Goal: Transaction & Acquisition: Purchase product/service

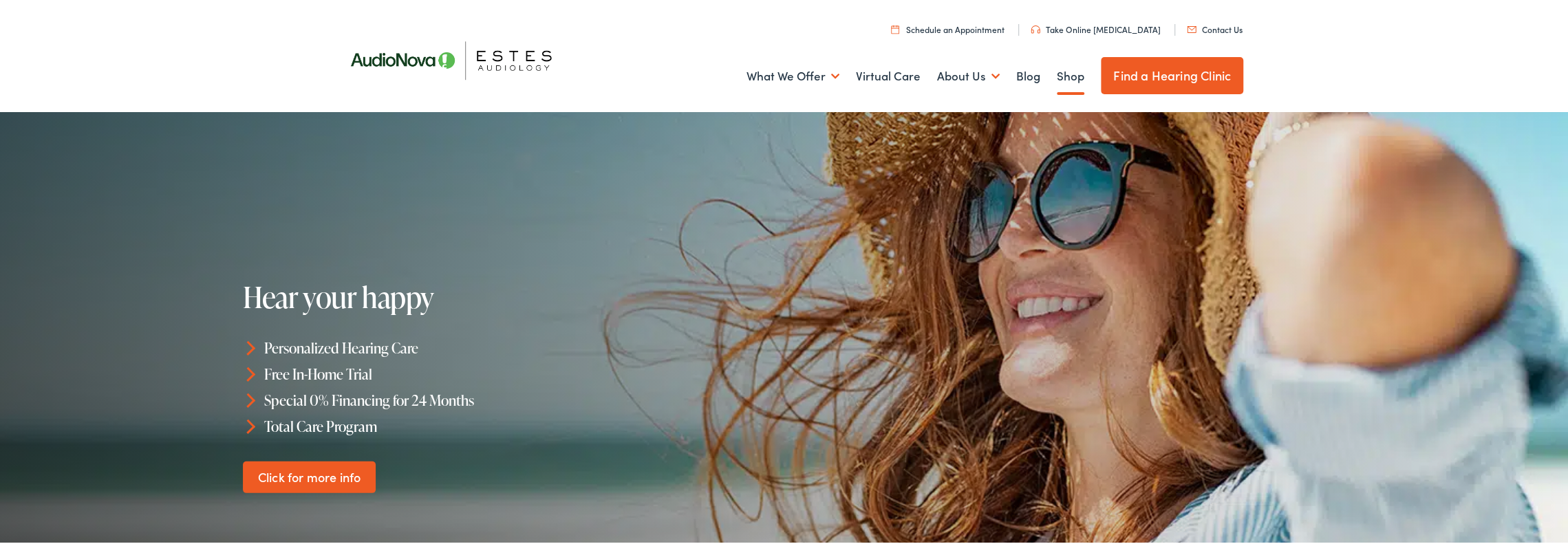
click at [1057, 77] on link "Shop" at bounding box center [1070, 74] width 28 height 51
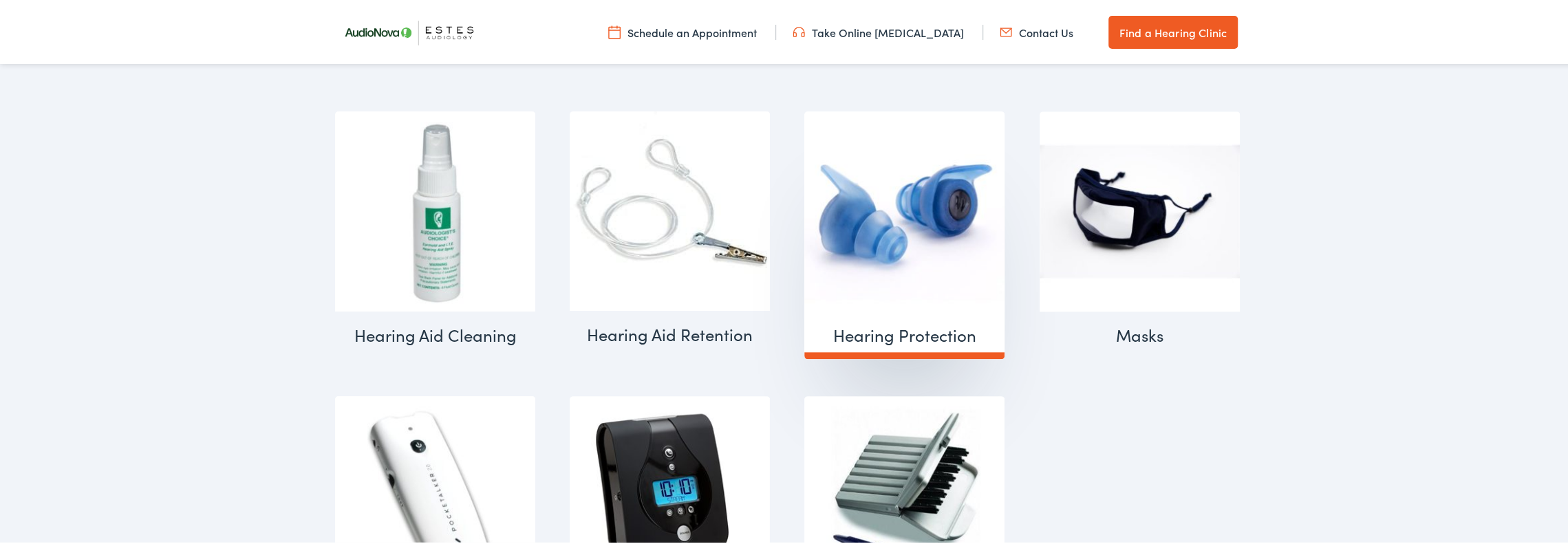
scroll to position [1499, 0]
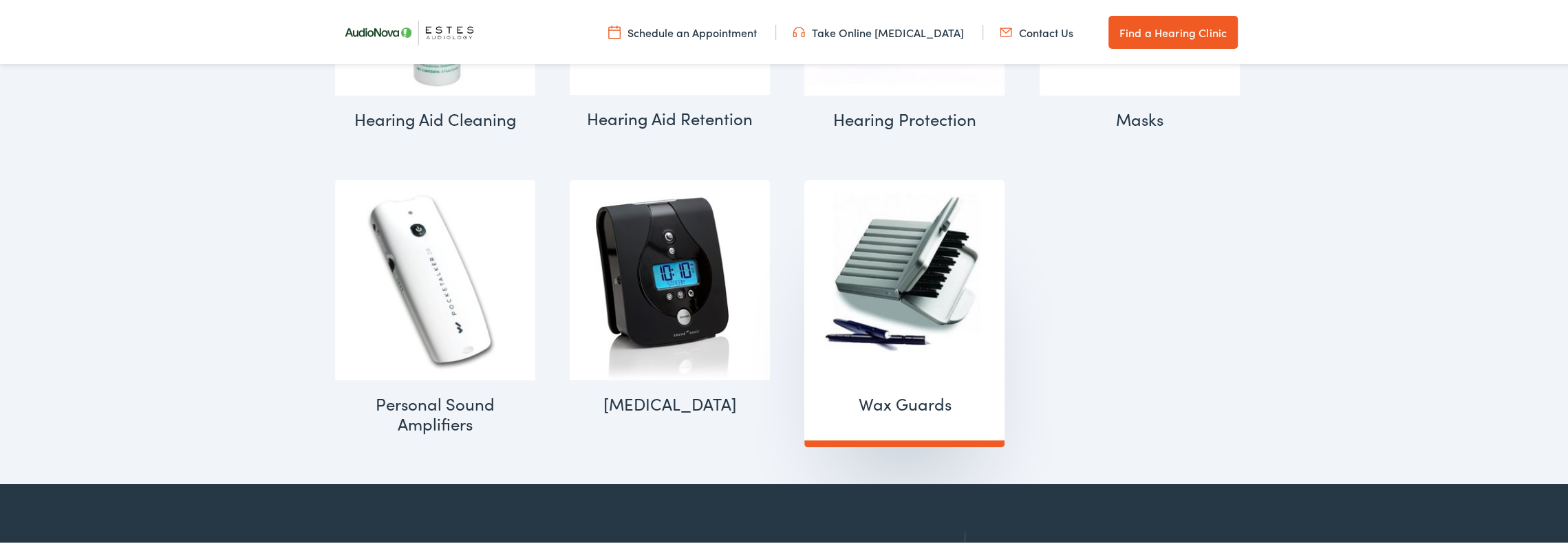
click at [893, 307] on img "Visit product category Wax Guards" at bounding box center [904, 278] width 200 height 200
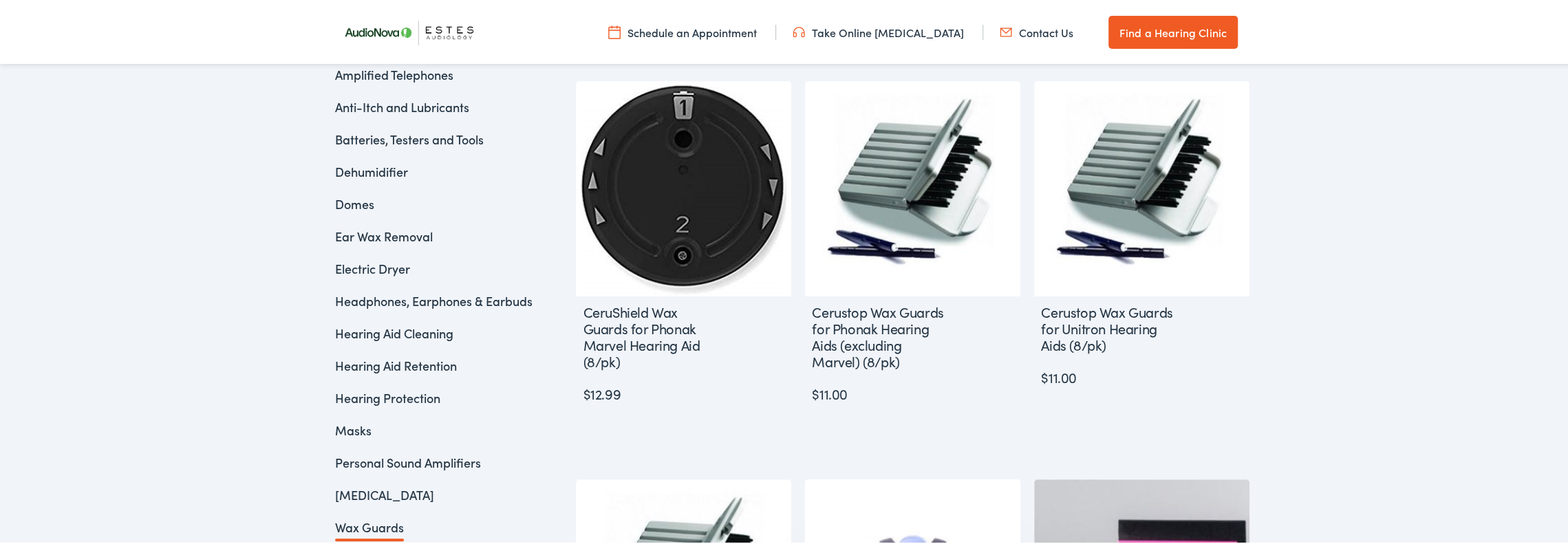
scroll to position [413, 0]
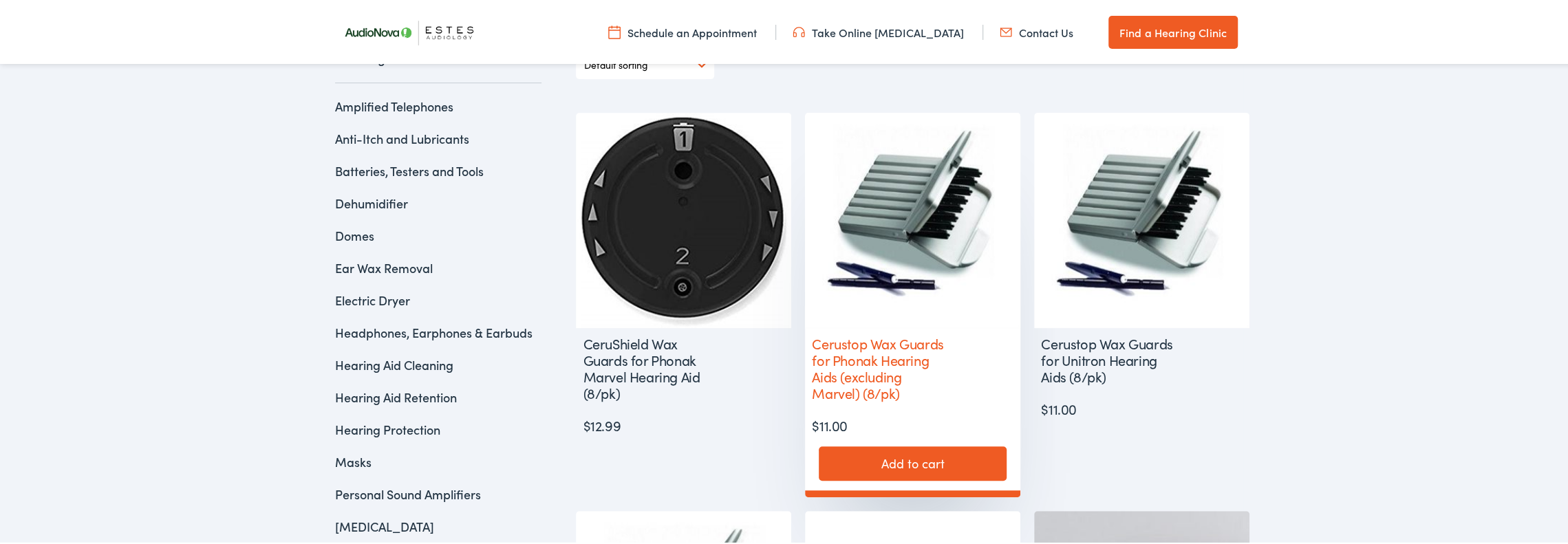
click at [888, 466] on link "Add to cart" at bounding box center [912, 462] width 188 height 34
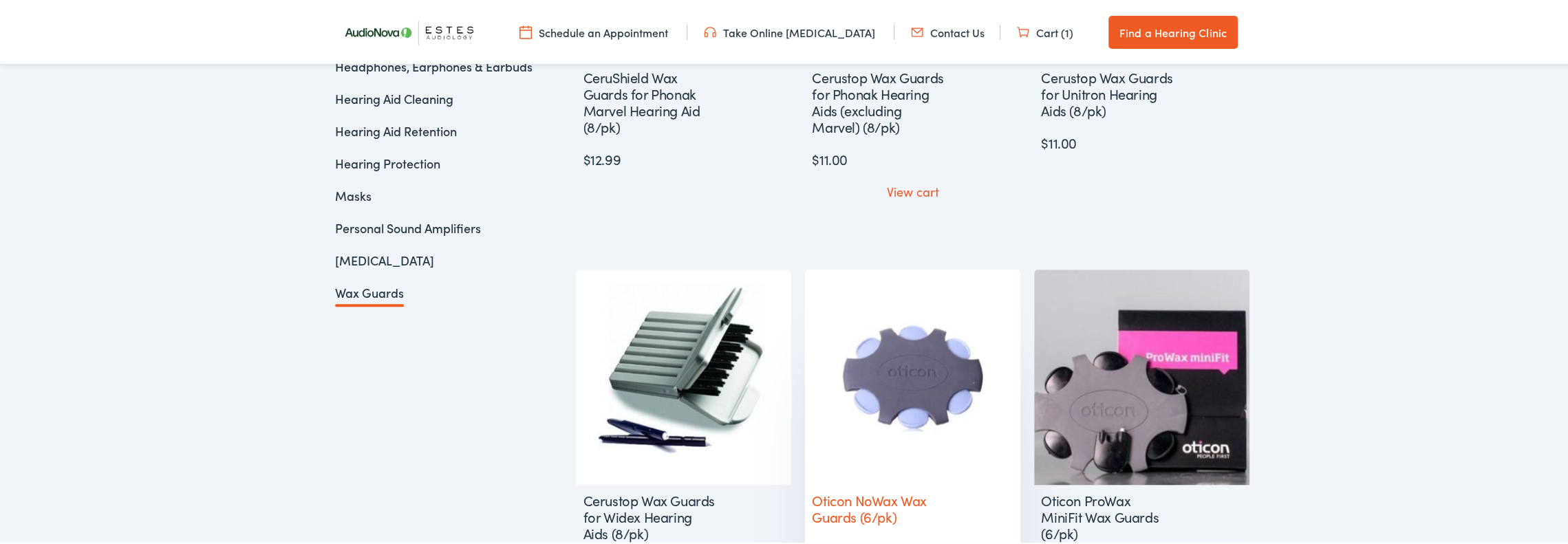
scroll to position [757, 0]
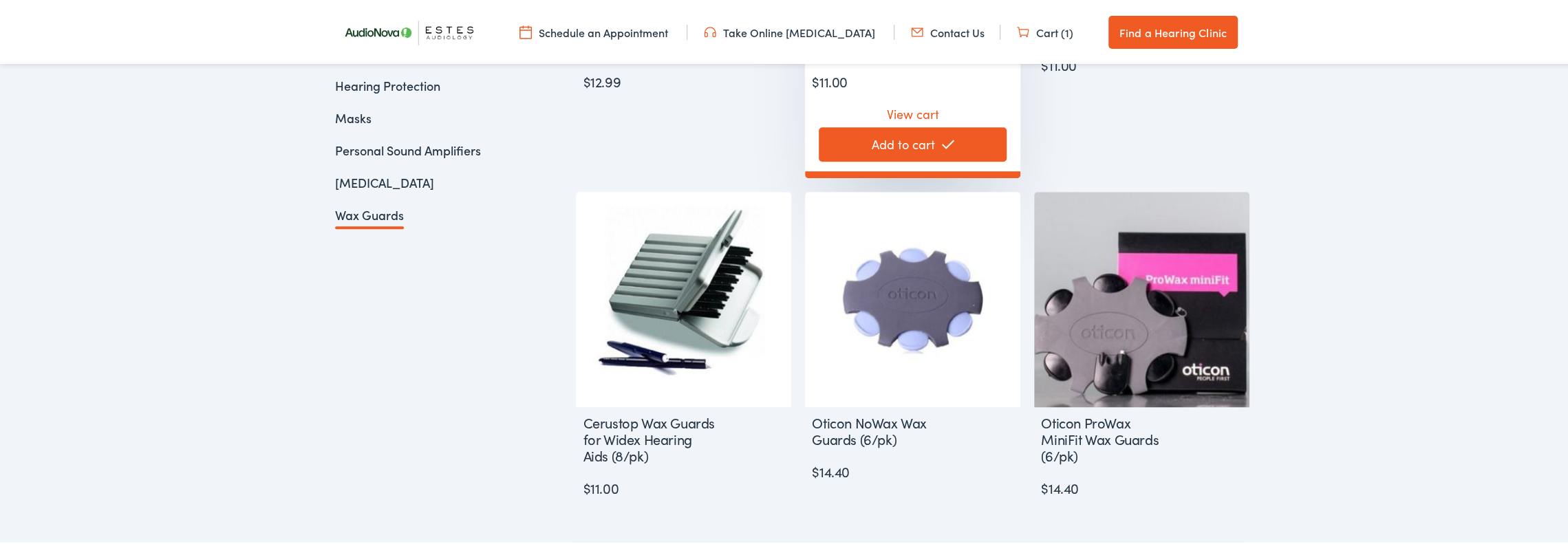
click at [898, 110] on link "View cart" at bounding box center [913, 109] width 52 height 25
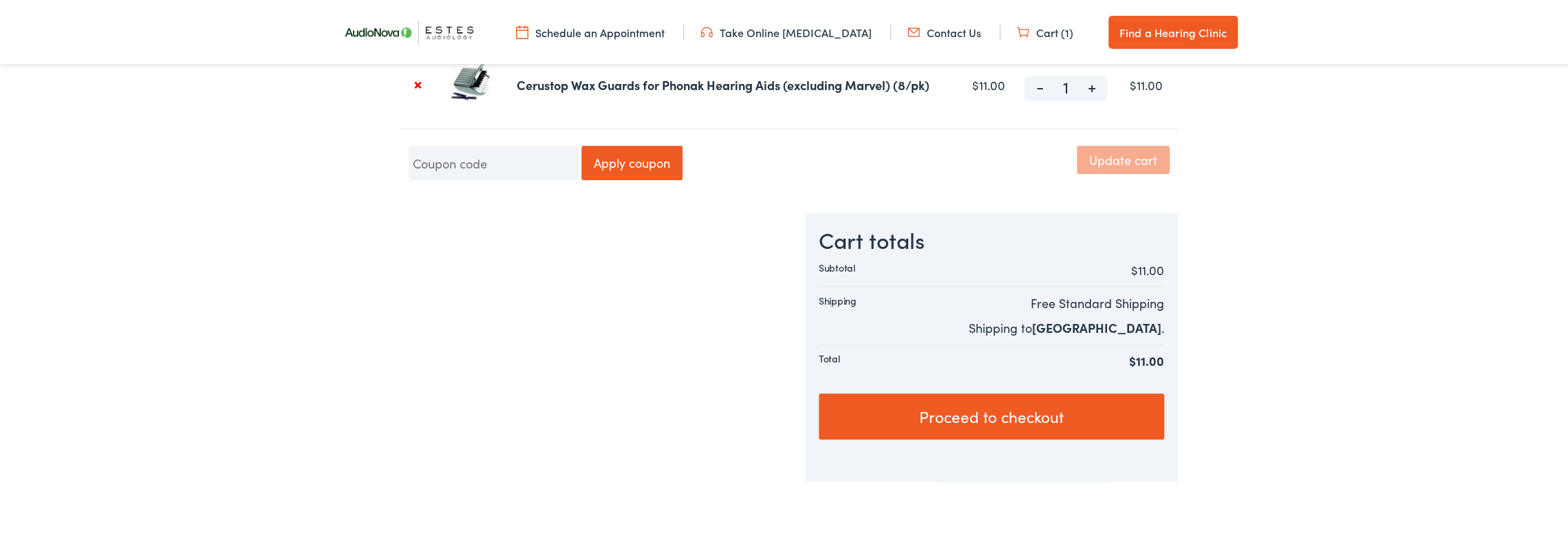
scroll to position [344, 0]
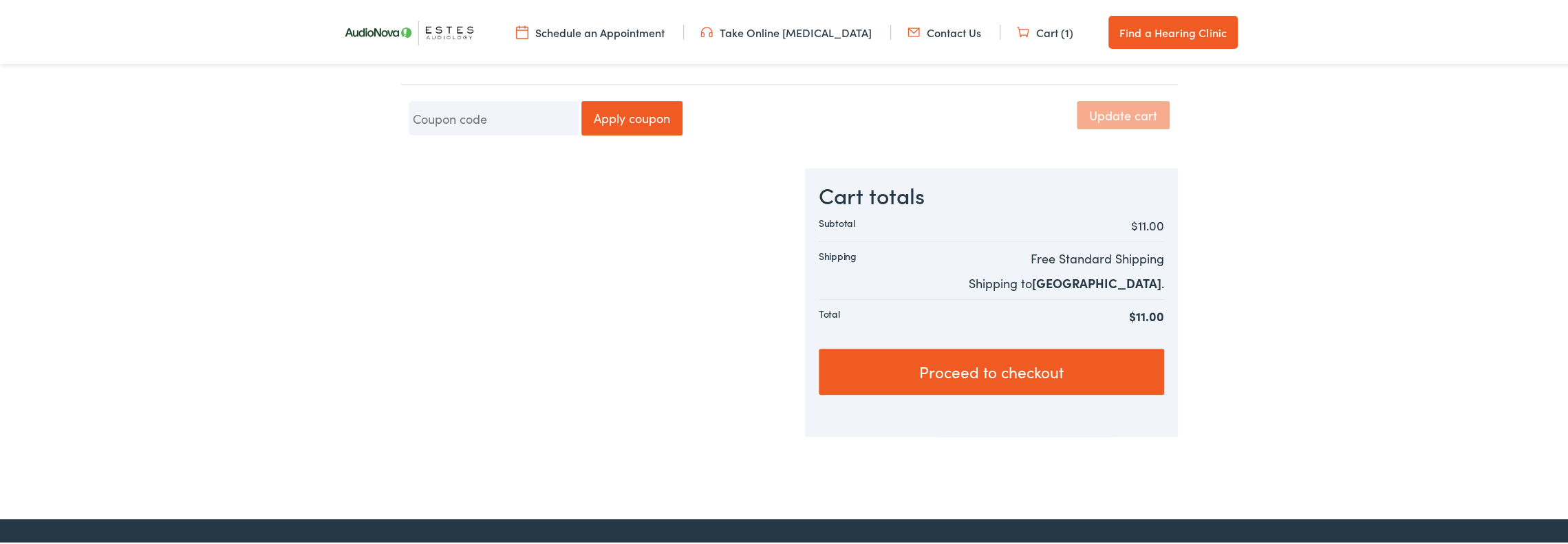
click at [974, 371] on link "Proceed to checkout" at bounding box center [991, 370] width 346 height 47
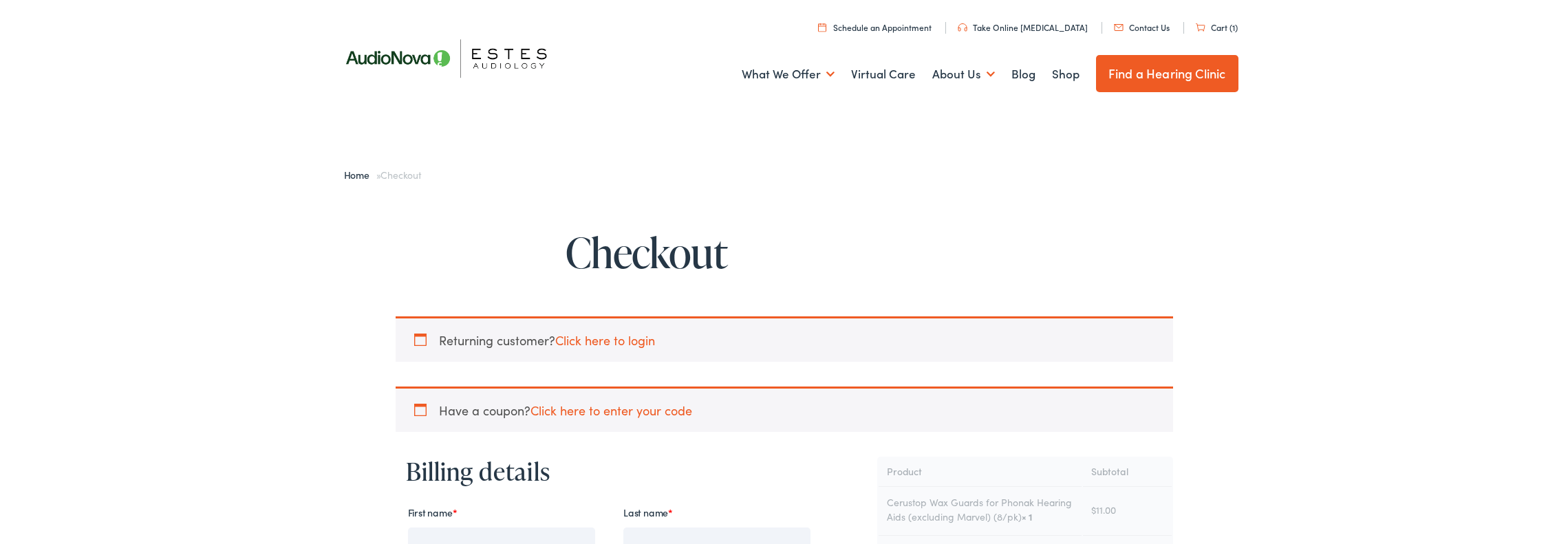
select select "TX"
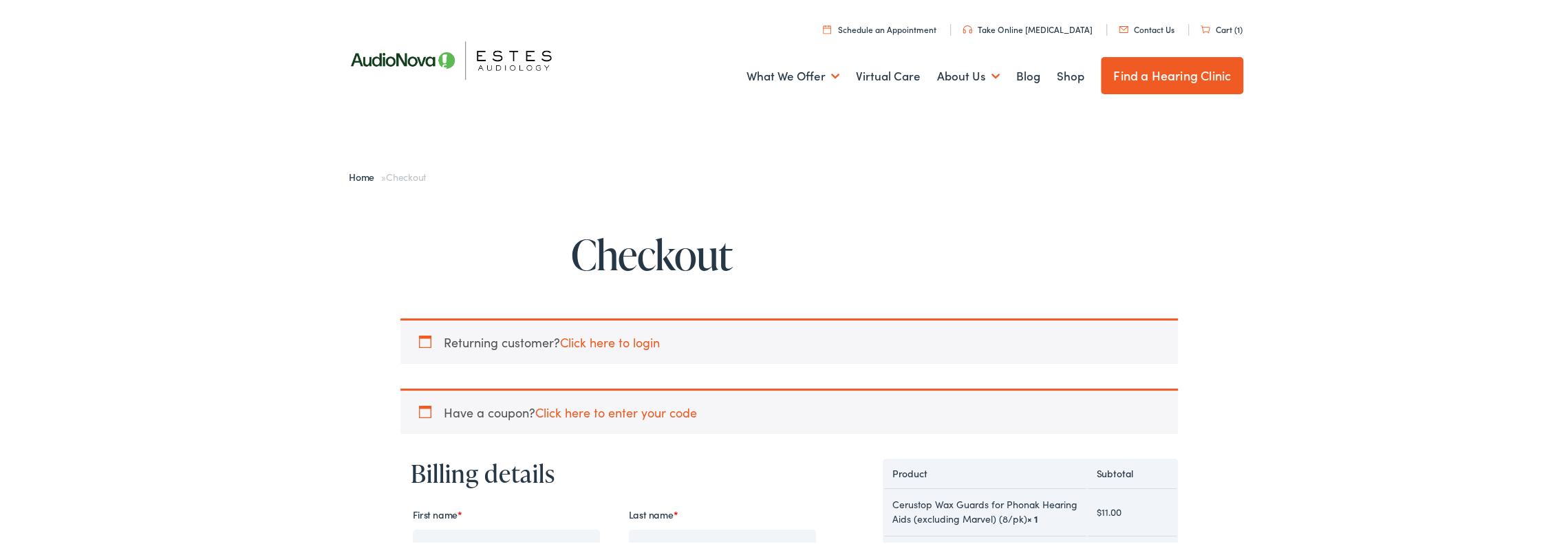
click at [916, 27] on link "Schedule an Appointment" at bounding box center [879, 27] width 113 height 12
click at [479, 59] on img at bounding box center [458, 58] width 248 height 87
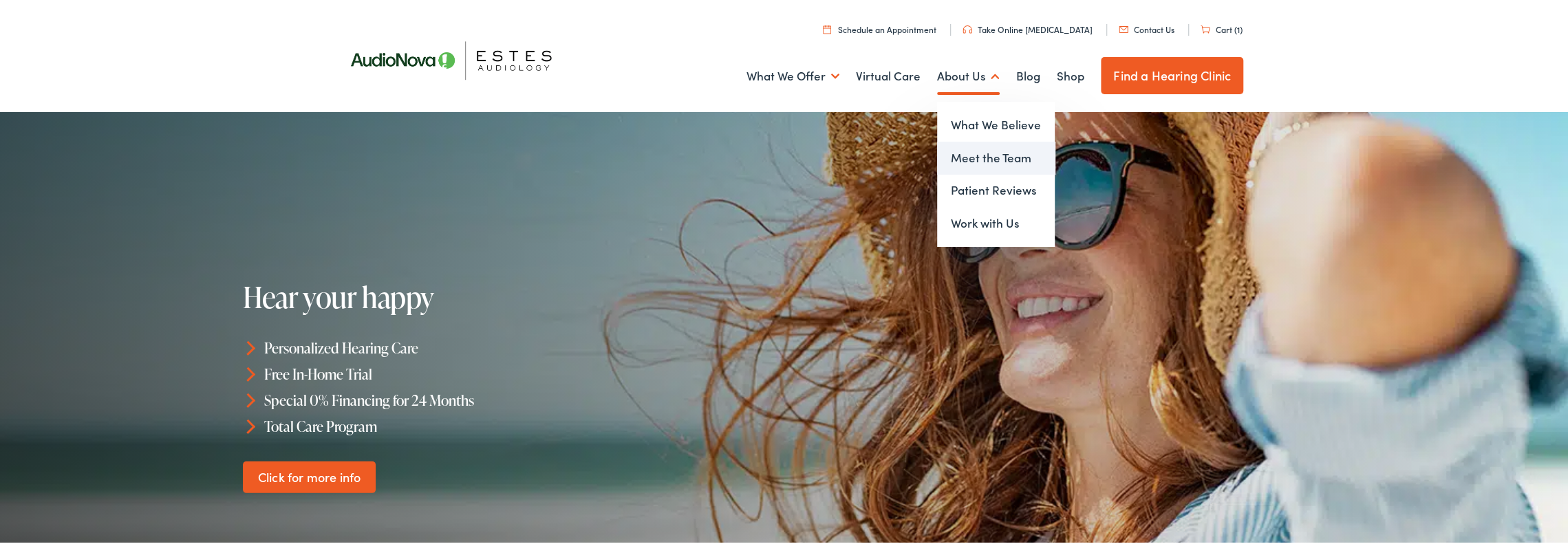
click at [971, 158] on link "Meet the Team" at bounding box center [996, 156] width 118 height 33
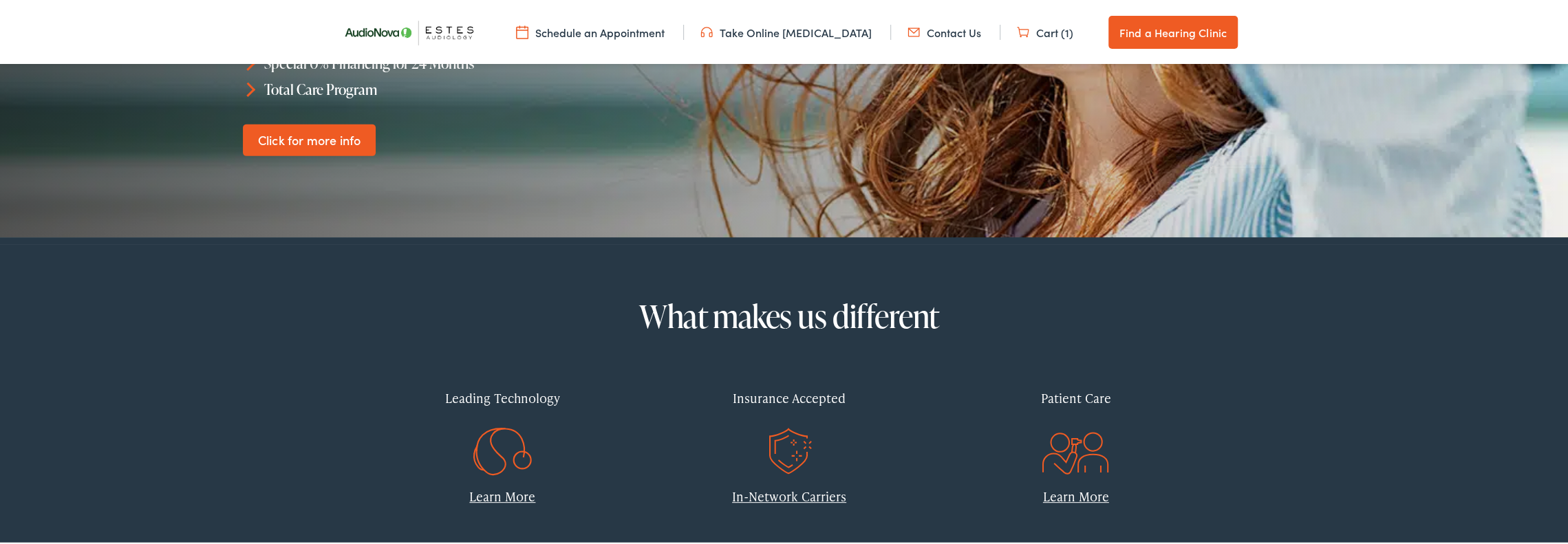
scroll to position [344, 0]
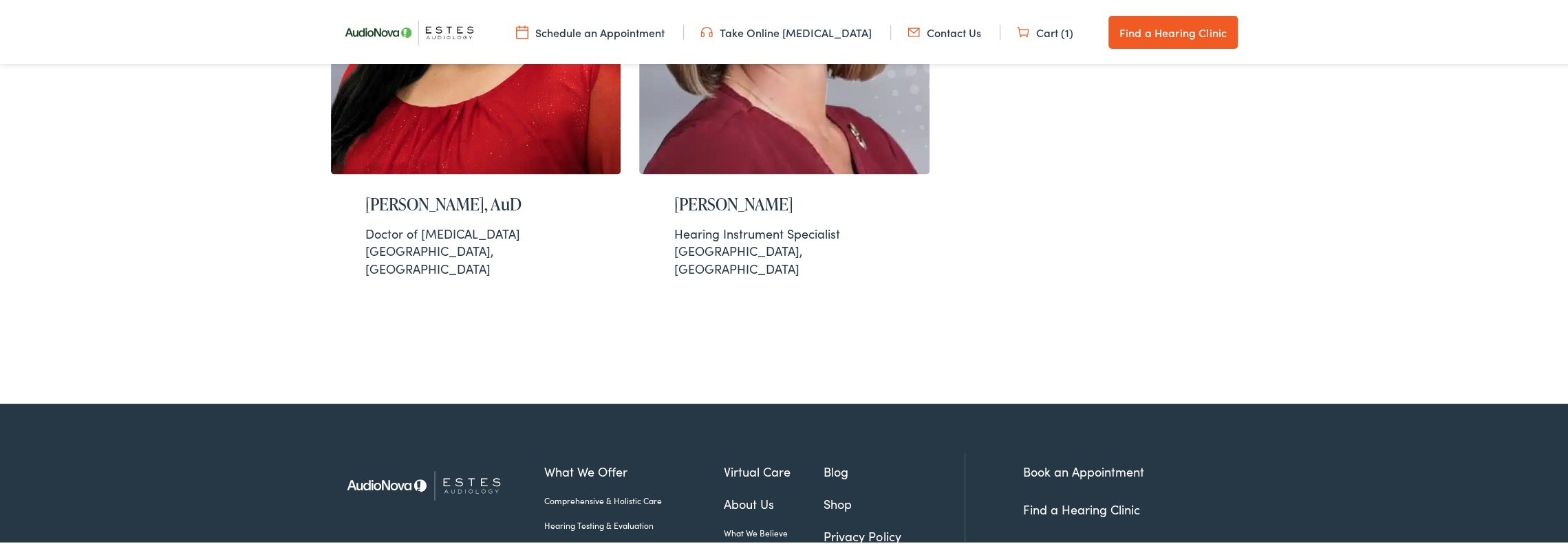
scroll to position [1751, 0]
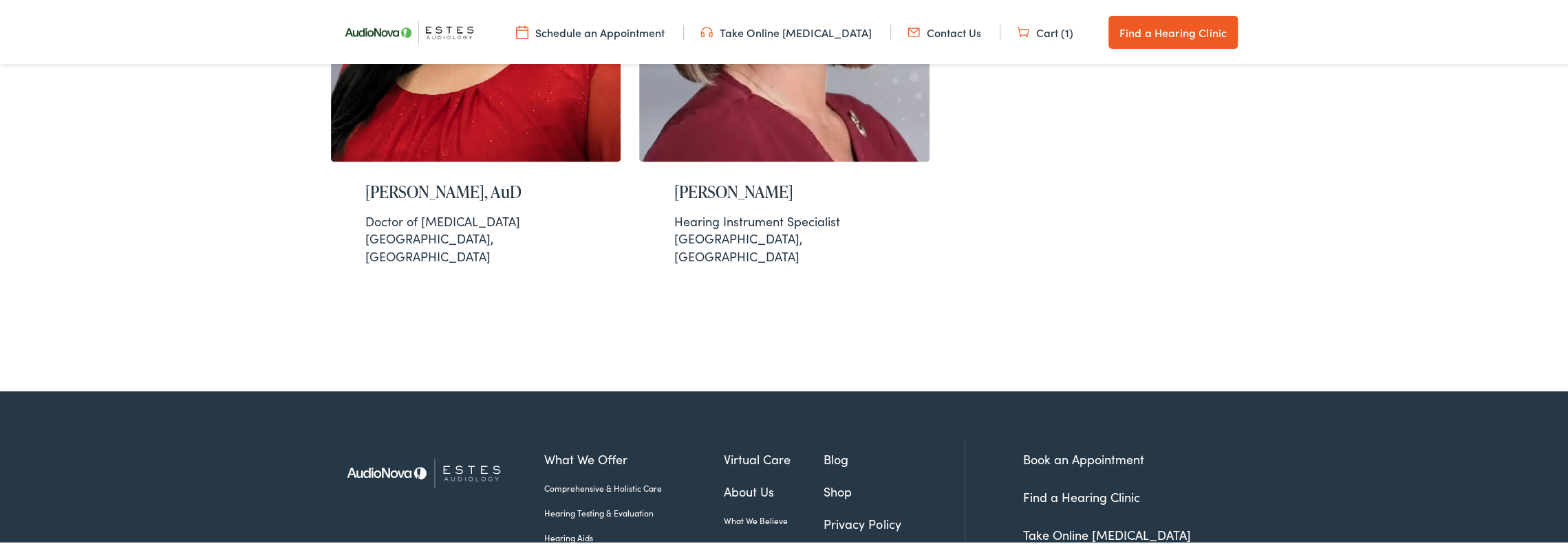
click at [740, 512] on link "What We Believe" at bounding box center [774, 519] width 101 height 13
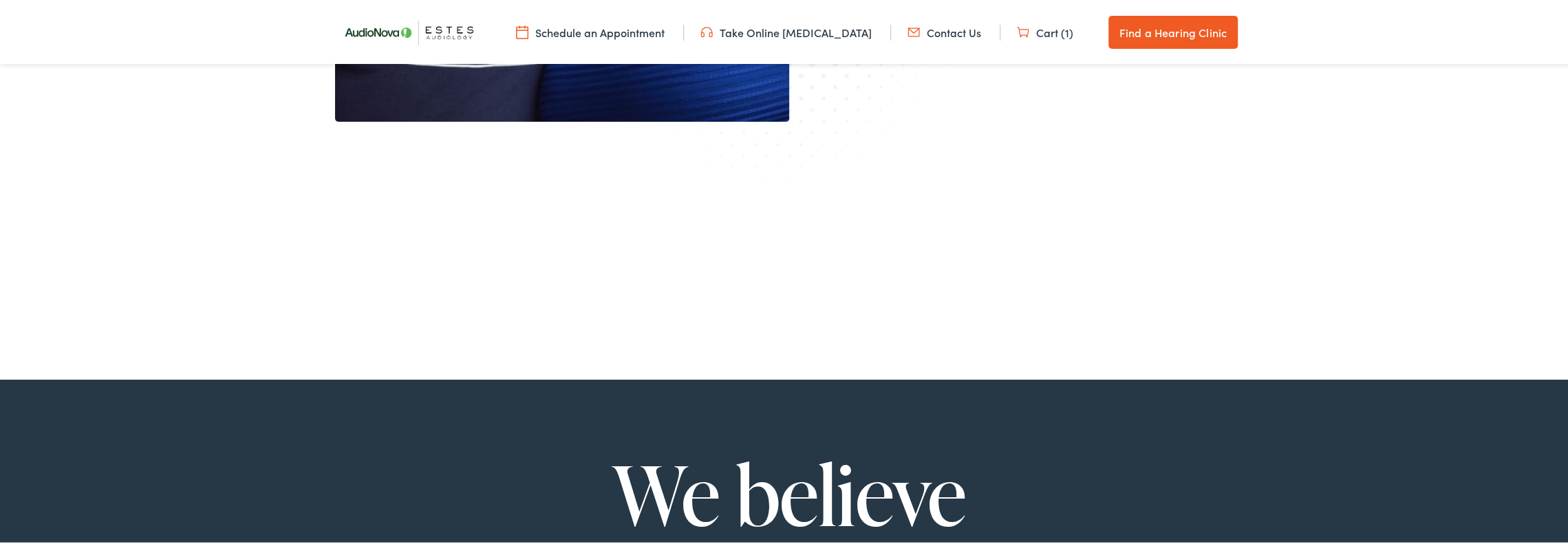
scroll to position [620, 0]
